Goal: Information Seeking & Learning: Learn about a topic

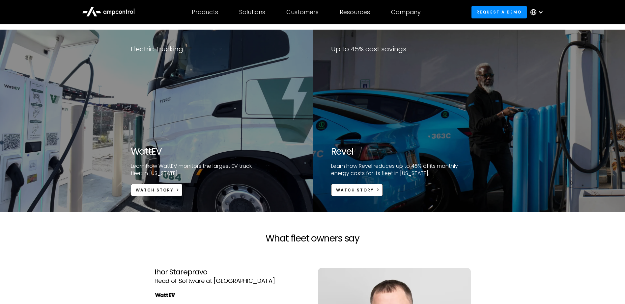
scroll to position [1312, 0]
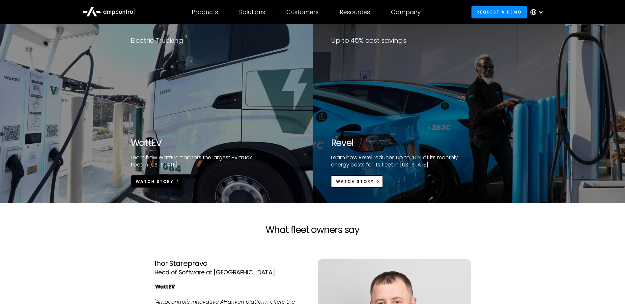
click at [166, 187] on link "Watch Story" at bounding box center [157, 182] width 52 height 12
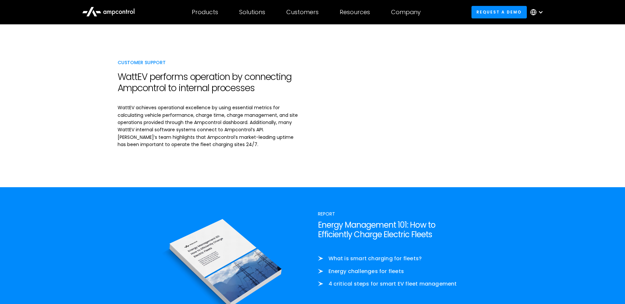
scroll to position [871, 0]
click at [244, 220] on img at bounding box center [223, 265] width 169 height 112
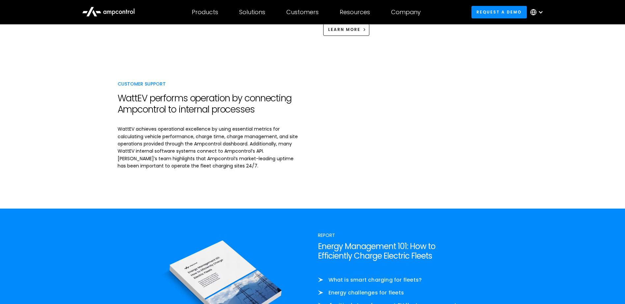
scroll to position [850, 0]
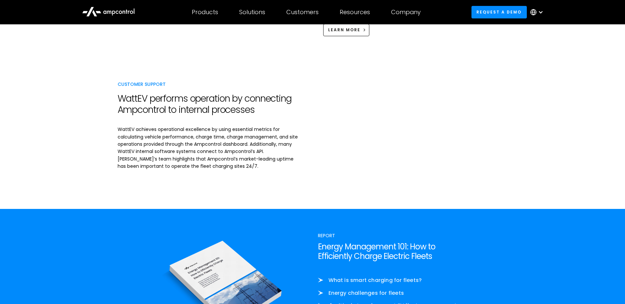
click at [198, 166] on p "WattEV achieves operational excellence by using essential metrics for calculati…" at bounding box center [210, 148] width 185 height 44
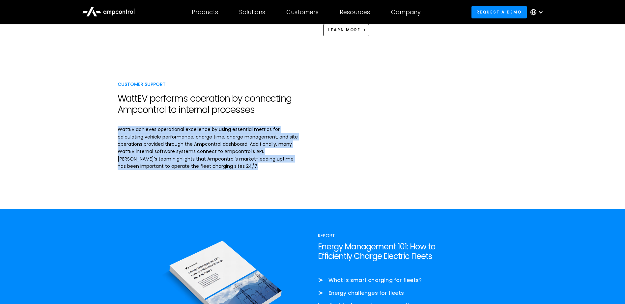
click at [198, 166] on p "WattEV achieves operational excellence by using essential metrics for calculati…" at bounding box center [210, 148] width 185 height 44
click at [222, 140] on p "WattEV achieves operational excellence by using essential metrics for calculati…" at bounding box center [210, 148] width 185 height 44
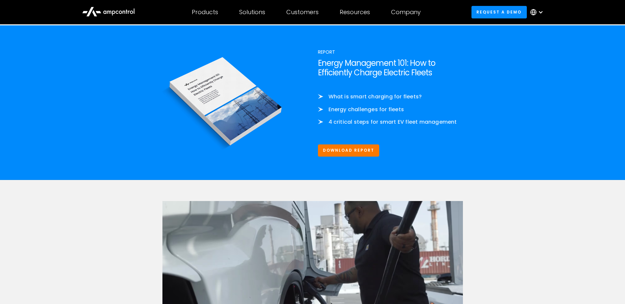
scroll to position [1034, 0]
